Goal: Task Accomplishment & Management: Manage account settings

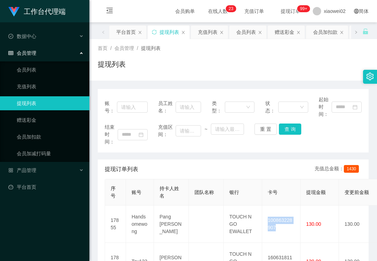
scroll to position [46, 0]
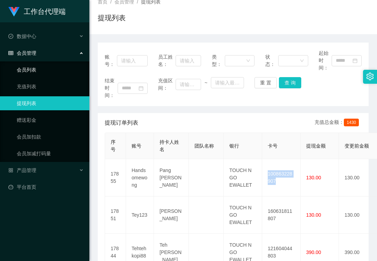
click at [46, 70] on link "会员列表" at bounding box center [50, 70] width 67 height 14
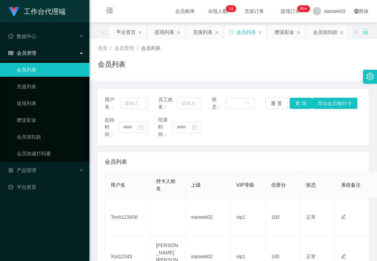
click at [88, 258] on div "工作台代理端 数据中心 会员管理 会员列表 充值列表 提现列表 赠送彩金 会员加扣款 会员加减打码量 产品管理 平台首页" at bounding box center [44, 130] width 89 height 261
click at [35, 117] on link "赠送彩金" at bounding box center [50, 120] width 67 height 14
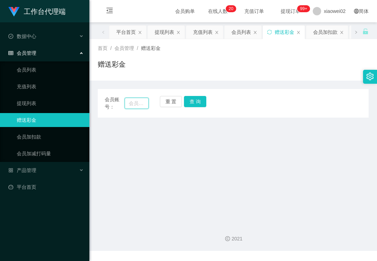
click at [140, 101] on input "text" at bounding box center [137, 103] width 24 height 11
paste input "Teoh123456"
type input "Teoh123456"
drag, startPoint x: 195, startPoint y: 103, endPoint x: 202, endPoint y: 129, distance: 27.4
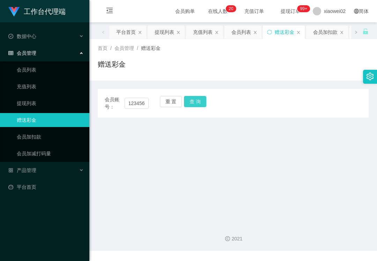
click at [195, 103] on button "查 询" at bounding box center [195, 101] width 22 height 11
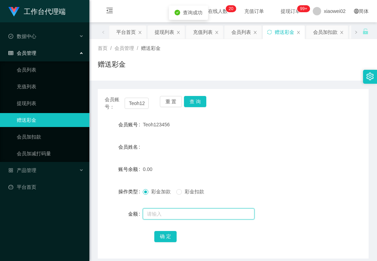
click at [167, 214] on input "text" at bounding box center [199, 213] width 112 height 11
type input "80"
drag, startPoint x: 163, startPoint y: 235, endPoint x: 165, endPoint y: 215, distance: 19.3
click at [163, 235] on button "确 定" at bounding box center [165, 236] width 22 height 11
click at [337, 73] on div "赠送彩金" at bounding box center [233, 67] width 271 height 16
